Goal: Task Accomplishment & Management: Use online tool/utility

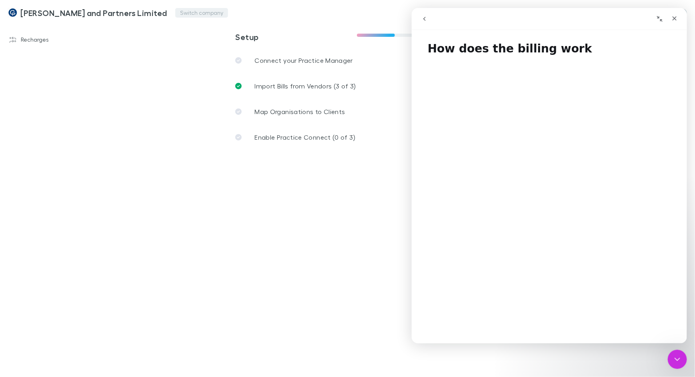
click at [175, 16] on button "Switch company" at bounding box center [201, 13] width 53 height 10
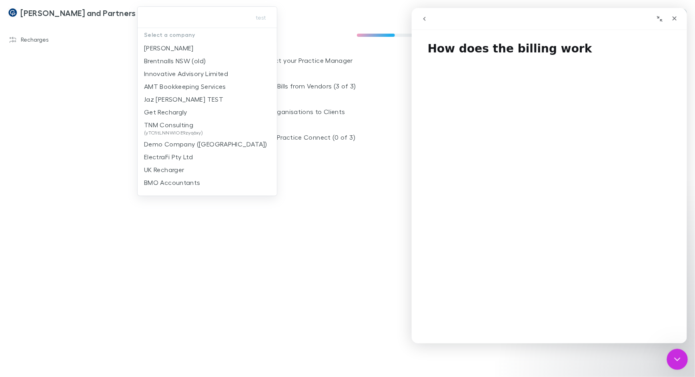
click at [678, 361] on icon "Close Intercom Messenger" at bounding box center [676, 358] width 10 height 10
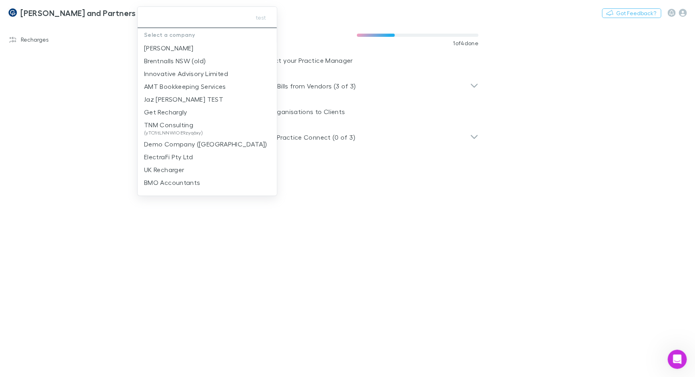
click at [188, 19] on input "text" at bounding box center [193, 17] width 104 height 15
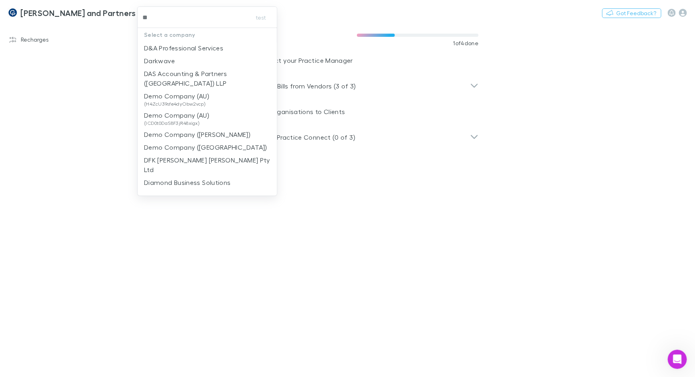
type input "***"
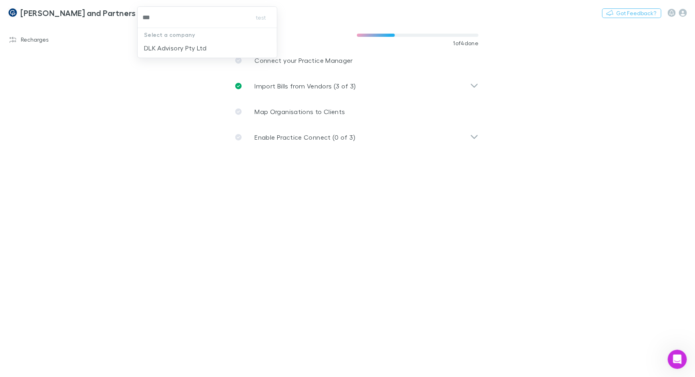
drag, startPoint x: 184, startPoint y: 44, endPoint x: 176, endPoint y: 42, distance: 8.9
click at [184, 44] on p "DLK Advisory Pty Ltd" at bounding box center [175, 48] width 62 height 10
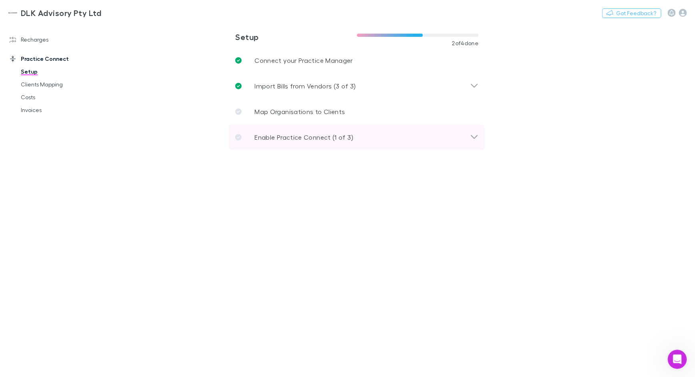
click at [274, 133] on p "Enable Practice Connect (1 of 3)" at bounding box center [303, 137] width 99 height 10
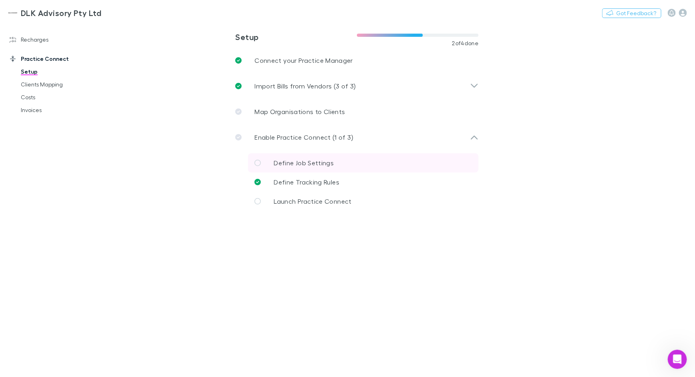
click at [308, 157] on link "Define Job Settings" at bounding box center [363, 162] width 230 height 19
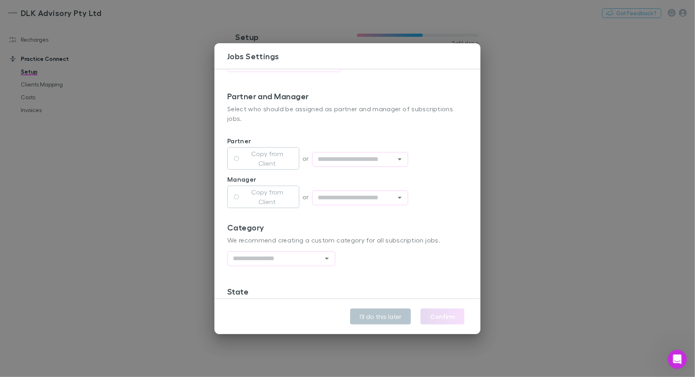
scroll to position [153, 0]
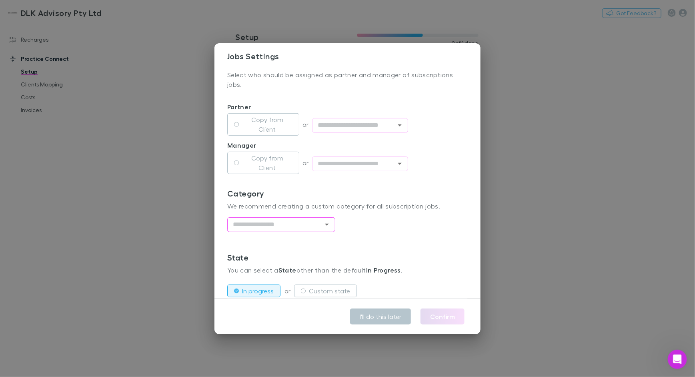
click at [329, 220] on icon "Open" at bounding box center [327, 225] width 10 height 10
